Goal: Task Accomplishment & Management: Manage account settings

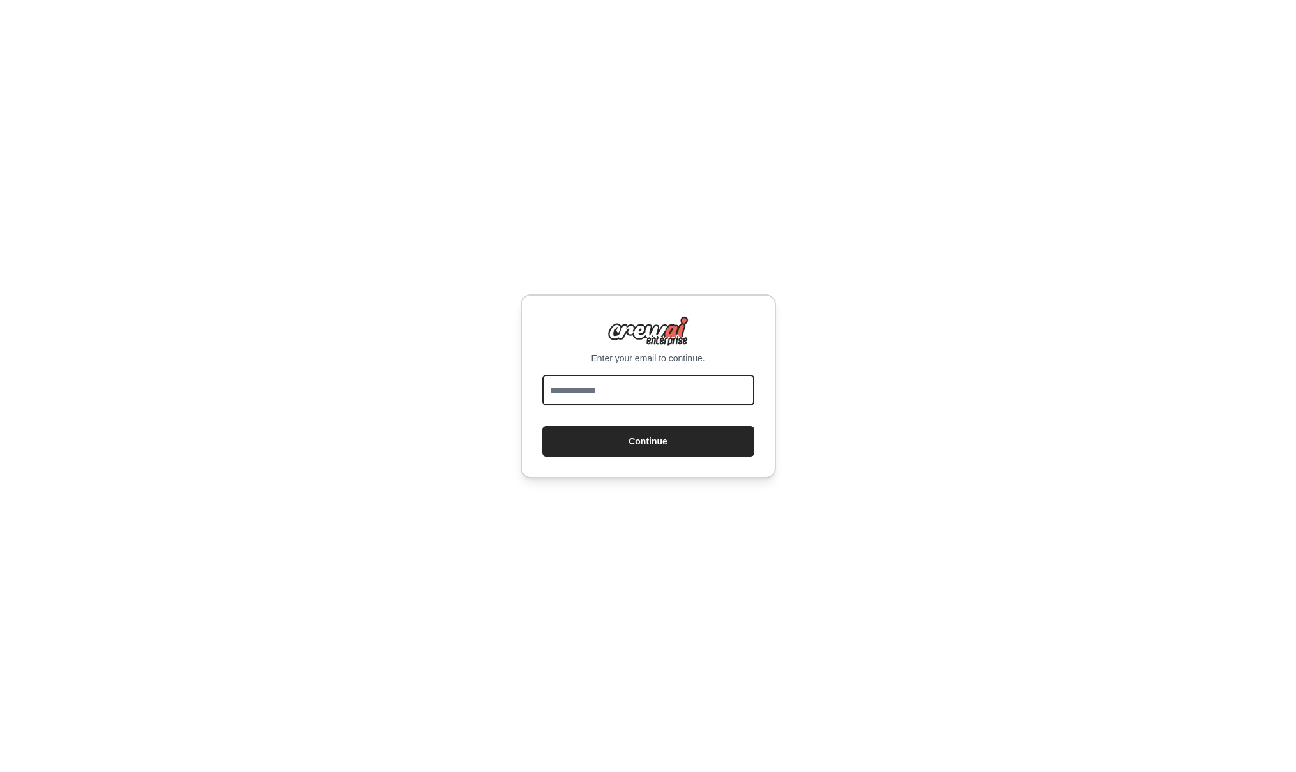
click at [601, 393] on input "email" at bounding box center [648, 390] width 212 height 31
type input "**********"
click at [652, 445] on button "Continue" at bounding box center [648, 441] width 212 height 31
